Goal: Transaction & Acquisition: Purchase product/service

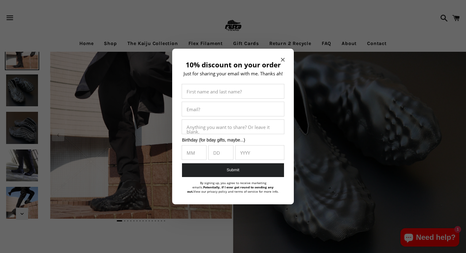
click at [284, 55] on div "10% discount on your order Just for sharing your email with me. Thanks ah! Firs…" at bounding box center [233, 127] width 122 height 156
click at [283, 59] on icon "Close modal" at bounding box center [283, 60] width 4 height 4
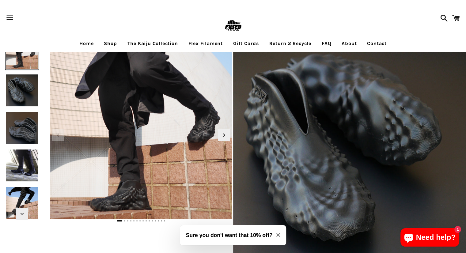
click at [104, 43] on link "Shop" at bounding box center [110, 43] width 22 height 15
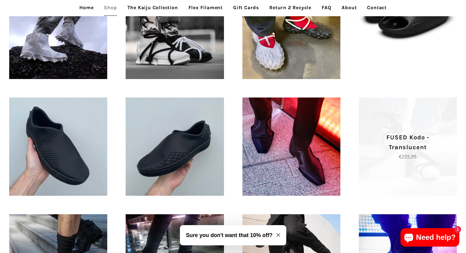
scroll to position [214, 0]
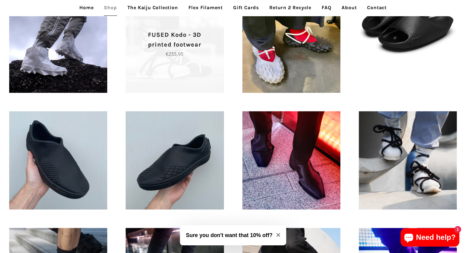
click at [205, 73] on span "FUSED Kodo - 3D printed footwear Regular price €255,95" at bounding box center [175, 44] width 98 height 98
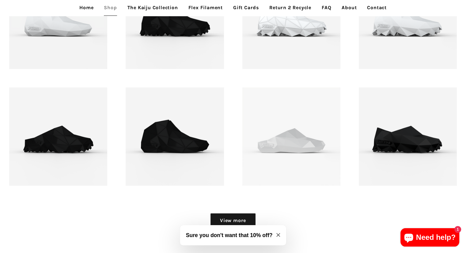
scroll to position [704, 0]
